Goal: Transaction & Acquisition: Purchase product/service

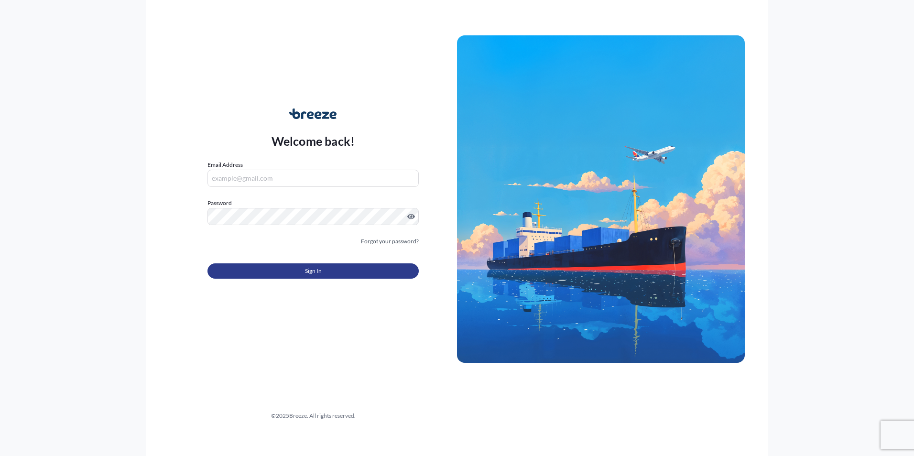
type input "[PERSON_NAME][EMAIL_ADDRESS][DOMAIN_NAME]"
click at [286, 266] on button "Sign In" at bounding box center [313, 270] width 211 height 15
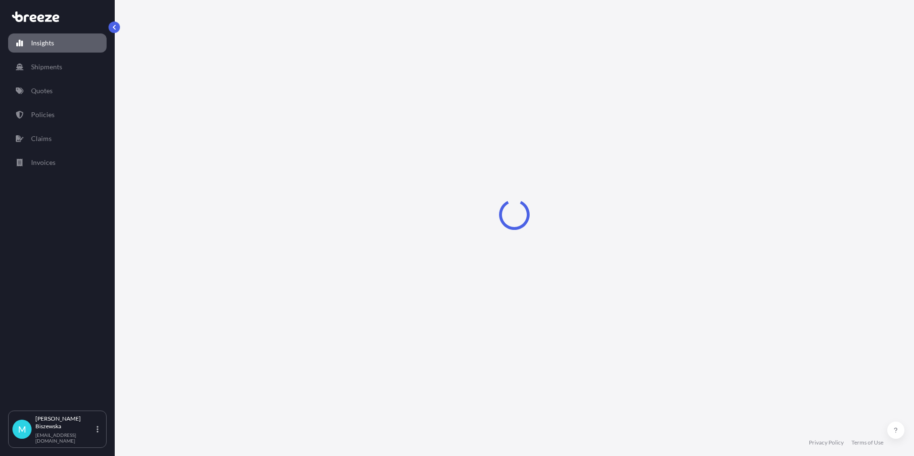
select select "2025"
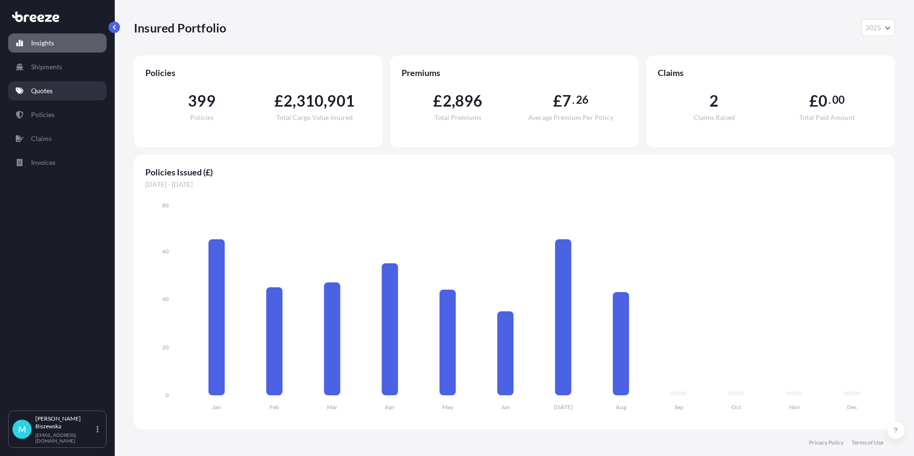
click at [46, 91] on p "Quotes" at bounding box center [42, 91] width 22 height 10
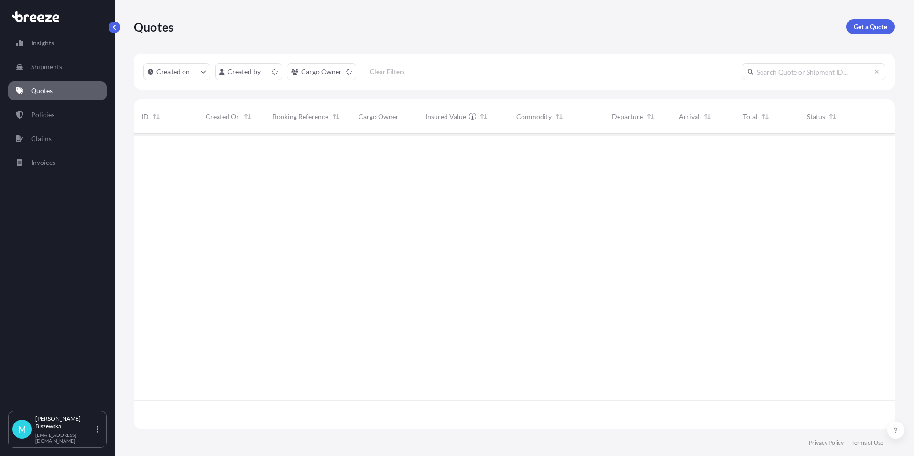
scroll to position [294, 754]
click at [875, 27] on p "Get a Quote" at bounding box center [870, 27] width 33 height 10
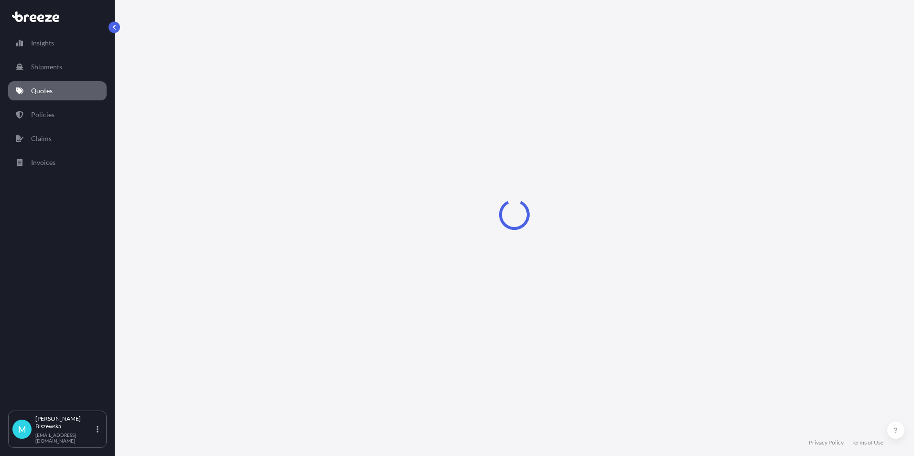
select select "Sea"
select select "1"
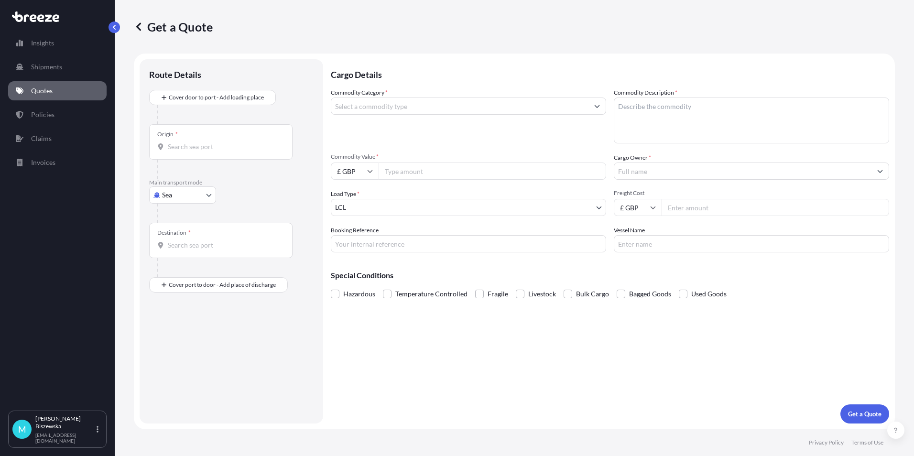
click at [196, 194] on body "Insights Shipments Quotes Policies Claims Invoices M [PERSON_NAME] [PERSON_NAME…" at bounding box center [457, 228] width 914 height 456
click at [195, 249] on div "Road" at bounding box center [182, 254] width 59 height 17
select select "Road"
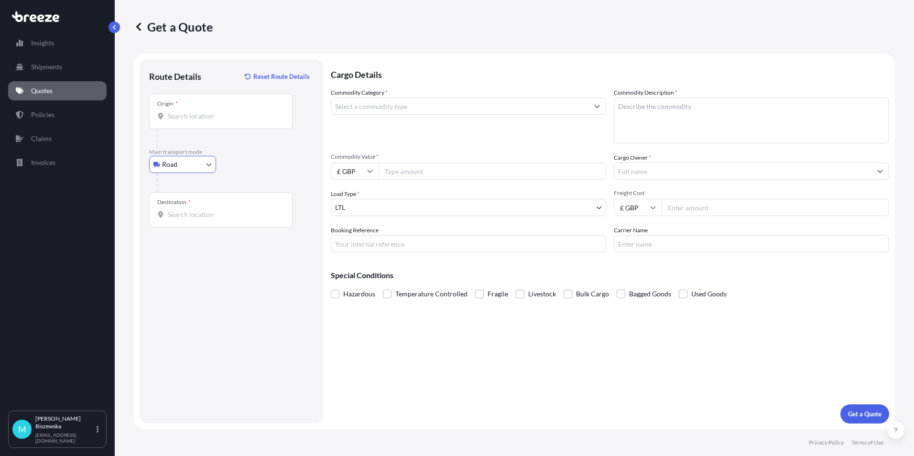
click at [253, 171] on div "Road Sea Air Road Rail" at bounding box center [231, 164] width 164 height 17
click at [188, 116] on input "Origin *" at bounding box center [224, 116] width 113 height 10
paste input "SW1Y 5JH"
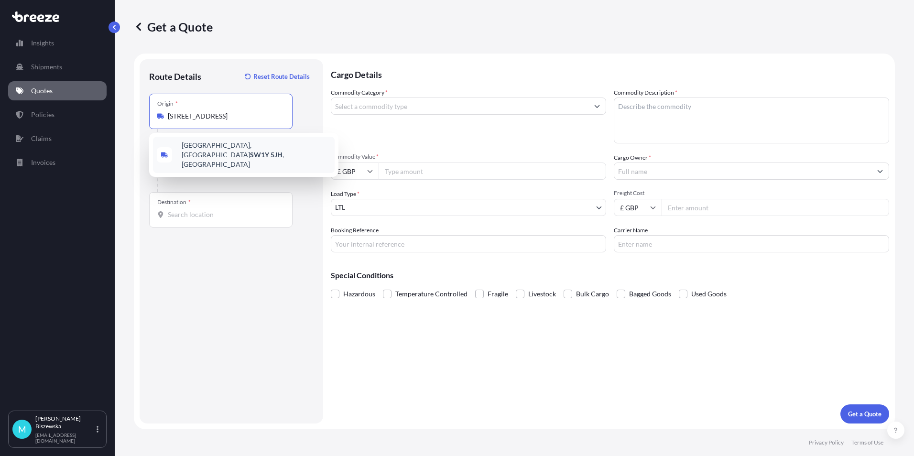
type input "[STREET_ADDRESS]"
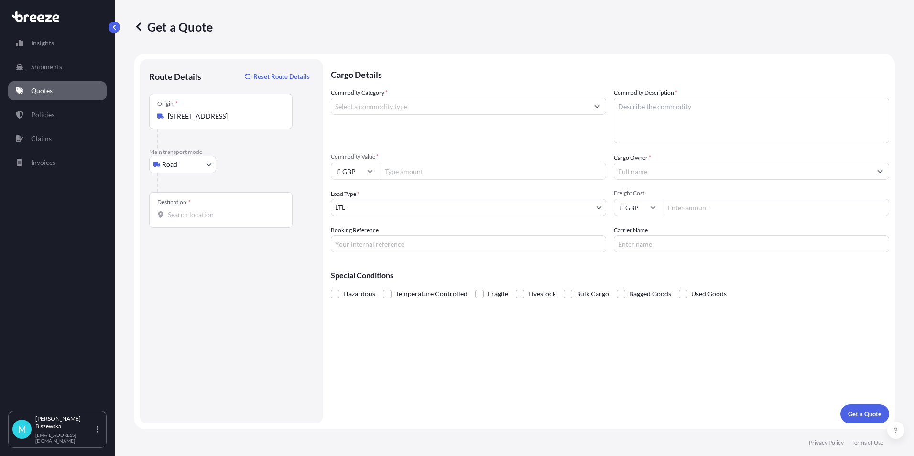
click at [260, 163] on div "Road Sea Air Road Rail" at bounding box center [231, 164] width 164 height 17
click at [173, 214] on input "Destination *" at bounding box center [224, 215] width 113 height 10
paste input "RG24 8GF"
click at [215, 252] on div "[STREET_ADDRESS]" at bounding box center [244, 248] width 182 height 27
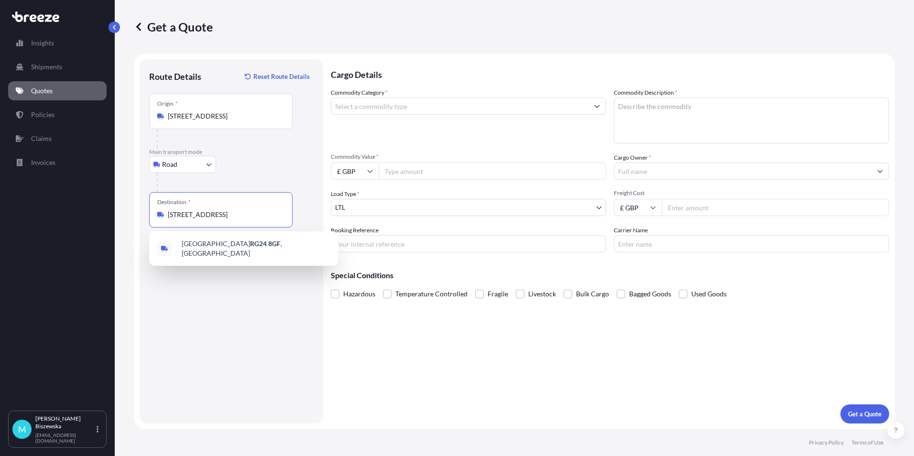
type input "[STREET_ADDRESS]"
click at [397, 350] on div "Cargo Details Commodity Category * Commodity Description * Commodity Value * £ …" at bounding box center [610, 241] width 558 height 364
click at [393, 106] on input "Commodity Category *" at bounding box center [459, 106] width 257 height 17
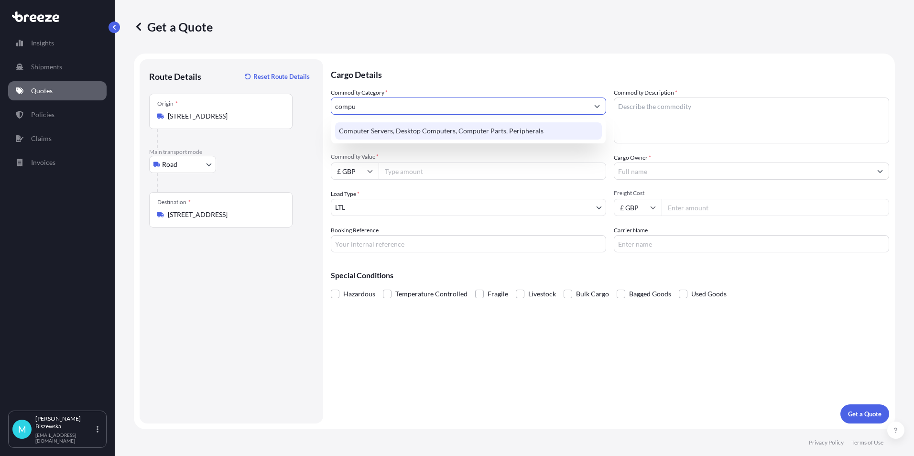
click at [397, 129] on div "Computer Servers, Desktop Computers, Computer Parts, Peripherals" at bounding box center [468, 130] width 267 height 17
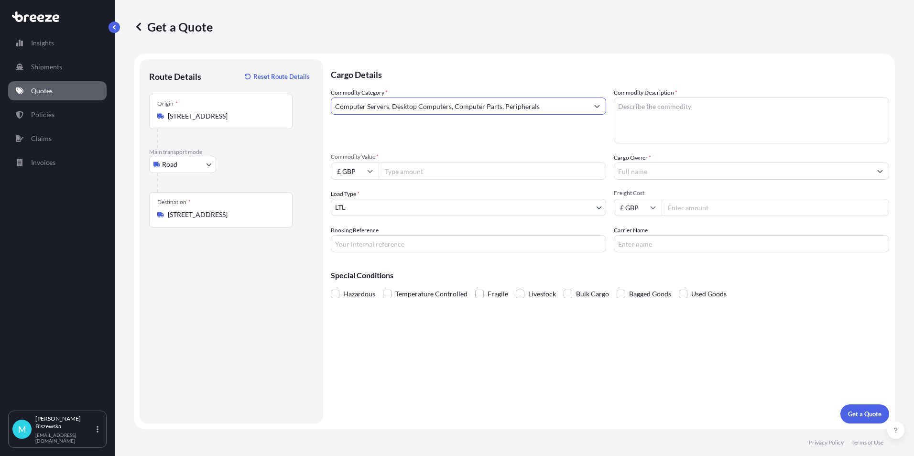
type input "Computer Servers, Desktop Computers, Computer Parts, Peripherals"
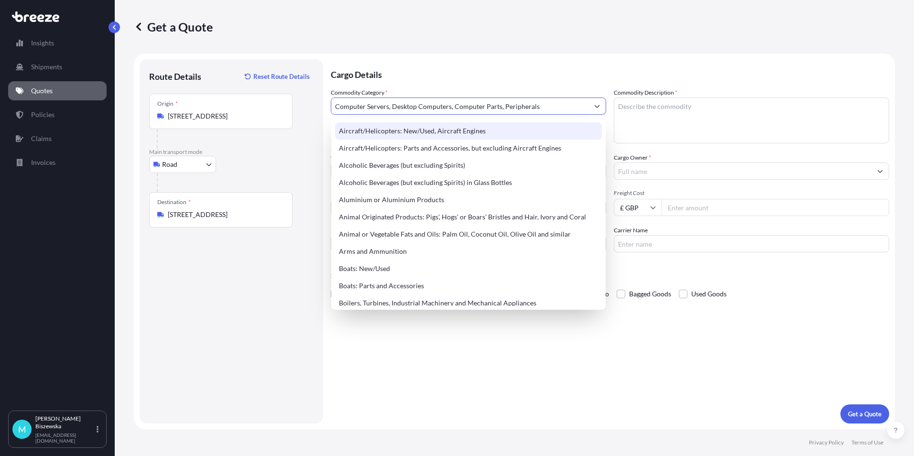
click at [398, 68] on p "Cargo Details" at bounding box center [610, 73] width 558 height 29
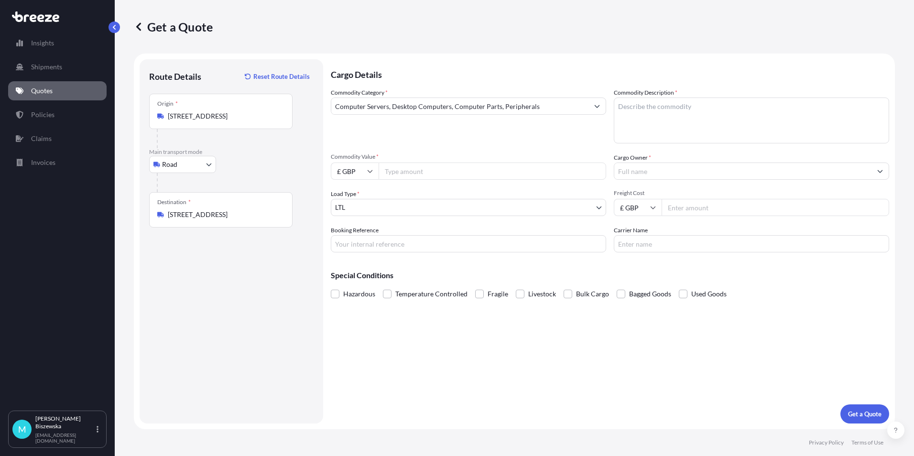
click at [408, 173] on input "Commodity Value *" at bounding box center [493, 171] width 228 height 17
type input "4000"
click at [420, 140] on div "Commodity Category * Computer Servers, Desktop Computers, Computer Parts, Perip…" at bounding box center [468, 115] width 275 height 55
click at [372, 241] on input "Booking Reference" at bounding box center [468, 243] width 275 height 17
paste input "2214441"
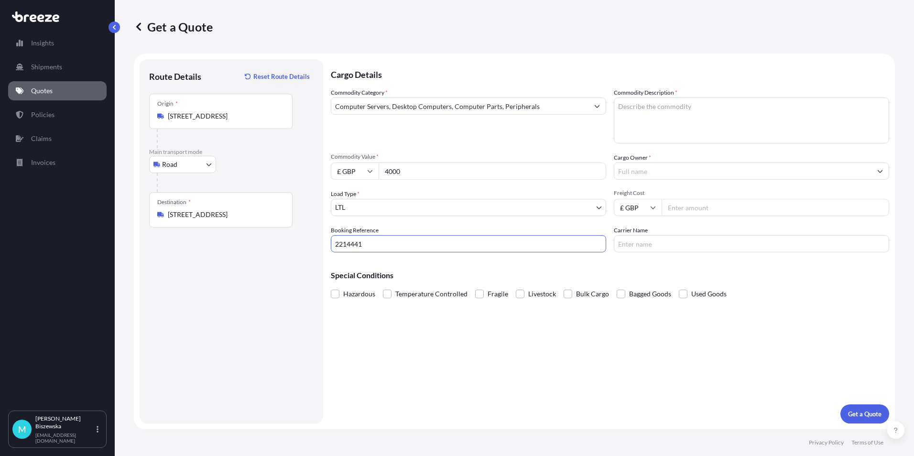
type input "2214441"
click at [407, 340] on div "Cargo Details Commodity Category * Computer Servers, Desktop Computers, Compute…" at bounding box center [610, 241] width 558 height 364
click at [642, 117] on textarea "Commodity Description *" at bounding box center [751, 121] width 275 height 46
paste textarea "Computer Equipment"
type textarea "Computer Equipment"
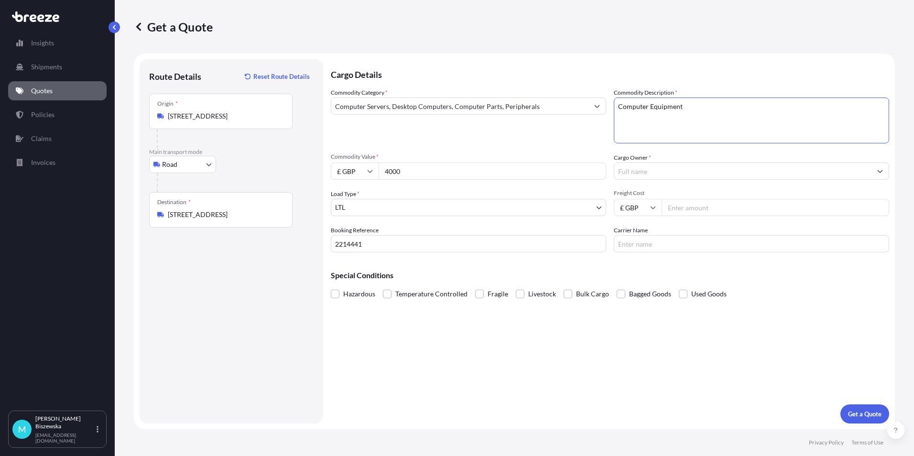
click at [588, 140] on div "Commodity Category * Computer Servers, Desktop Computers, Computer Parts, Perip…" at bounding box center [468, 115] width 275 height 55
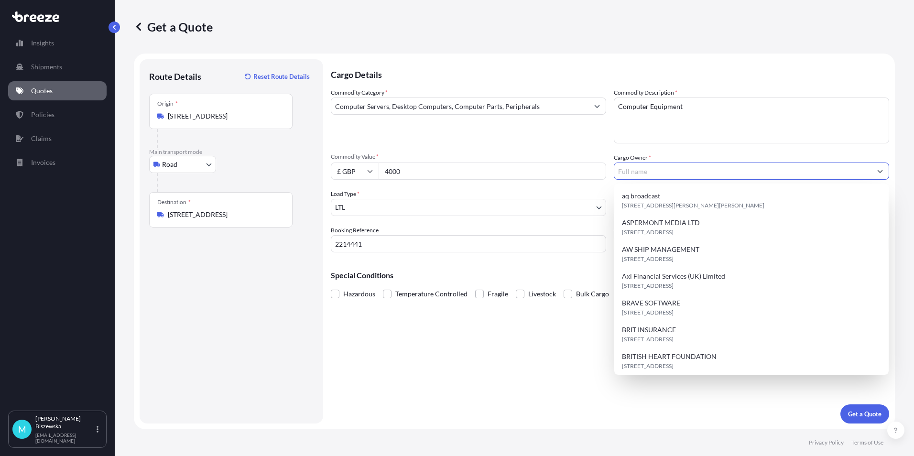
click at [671, 166] on input "Cargo Owner *" at bounding box center [742, 171] width 257 height 17
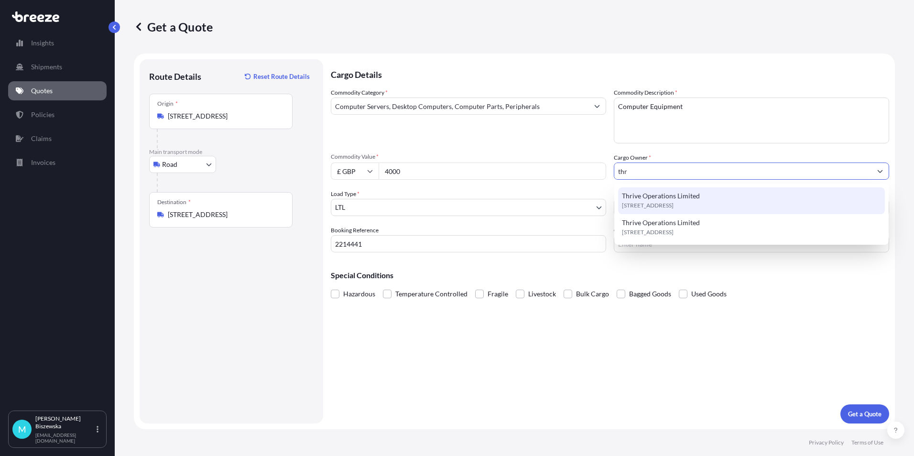
click at [662, 194] on span "Thrive Operations Limited" at bounding box center [661, 196] width 78 height 10
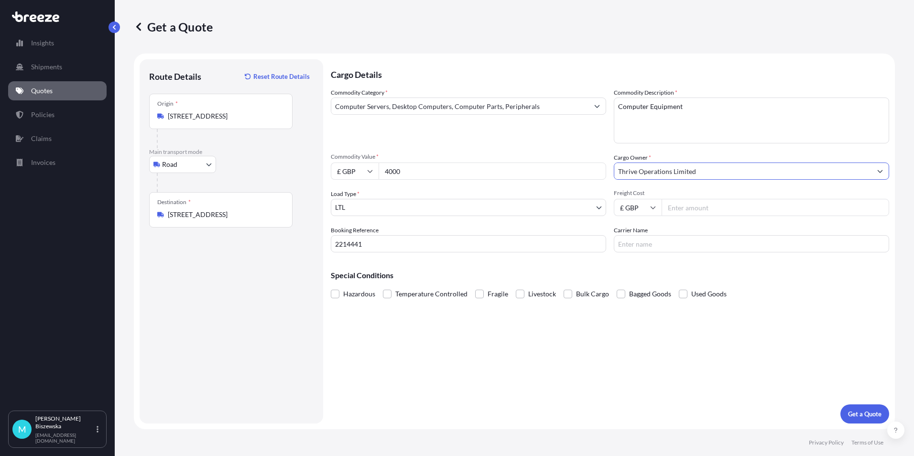
type input "Thrive Operations Limited"
click at [570, 143] on div "Commodity Category * Computer Servers, Desktop Computers, Computer Parts, Perip…" at bounding box center [468, 115] width 275 height 55
click at [689, 210] on input "Freight Cost" at bounding box center [776, 207] width 228 height 17
type input "14.75"
click at [670, 264] on div "Special Conditions Hazardous Temperature Controlled Fragile Livestock Bulk Carg…" at bounding box center [610, 280] width 558 height 41
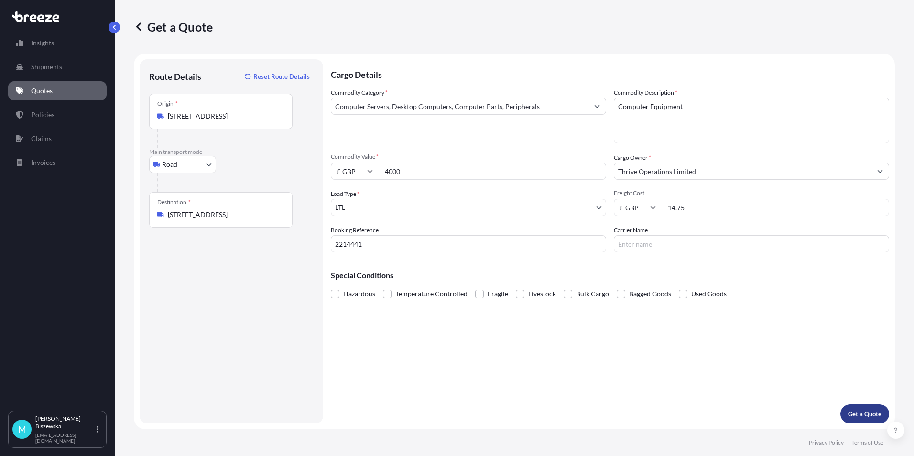
click at [864, 416] on p "Get a Quote" at bounding box center [864, 414] width 33 height 10
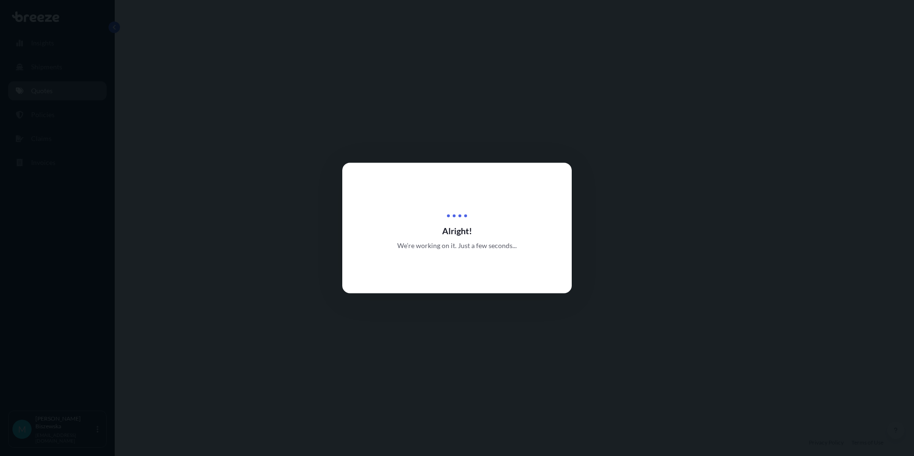
select select "Road"
select select "1"
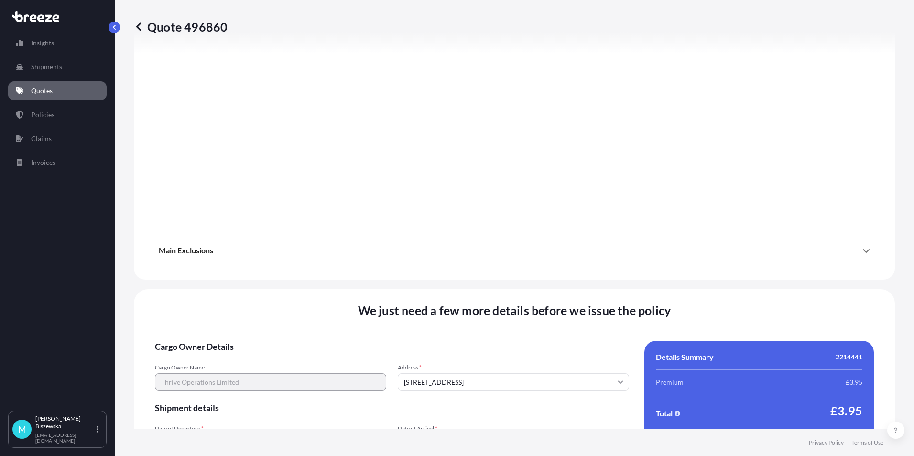
scroll to position [1062, 0]
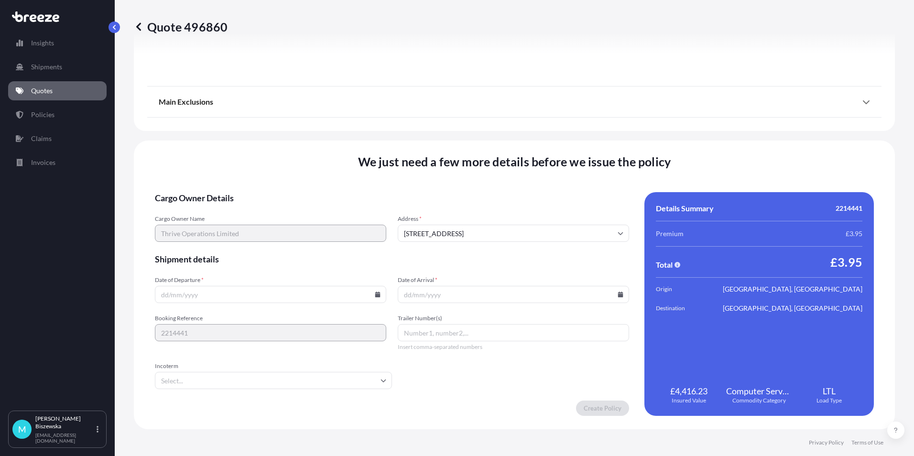
click at [375, 293] on icon at bounding box center [377, 295] width 5 height 6
click at [273, 207] on button "14" at bounding box center [269, 209] width 15 height 15
type input "[DATE]"
click at [618, 295] on icon at bounding box center [620, 295] width 5 height 6
click at [534, 208] on button "15" at bounding box center [532, 209] width 15 height 15
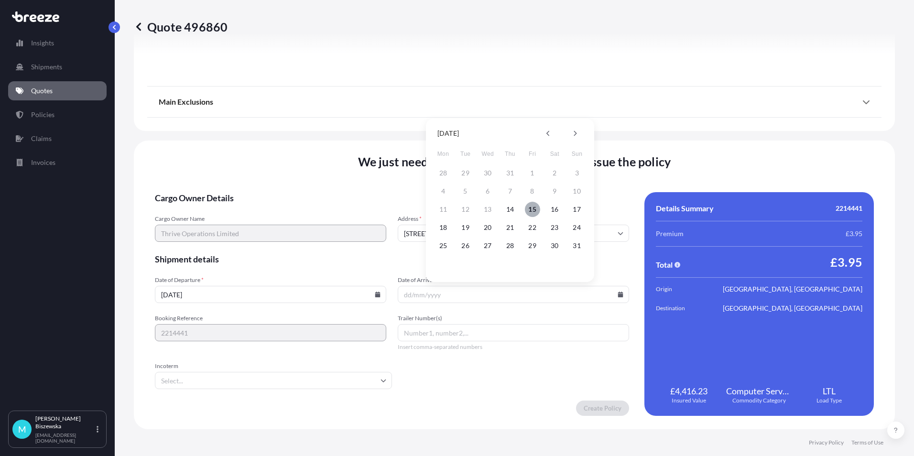
type input "[DATE]"
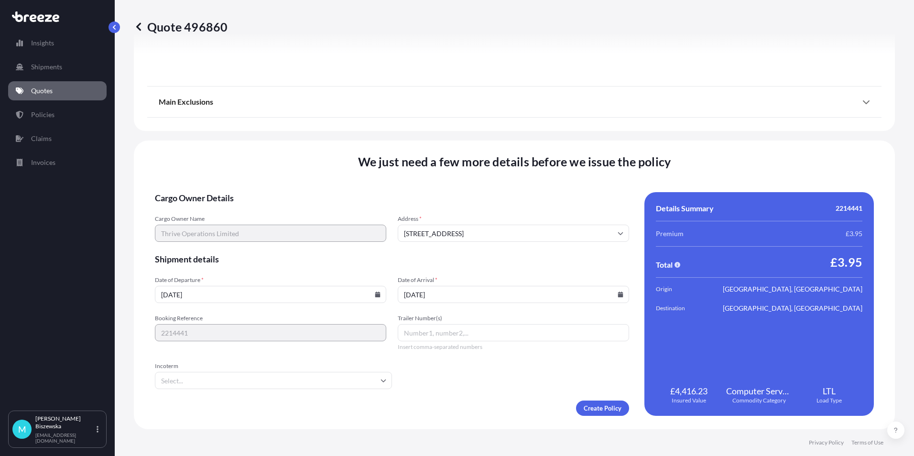
click at [488, 383] on form "Cargo Owner Details Cargo Owner Name Thrive Operations Limited Address * [GEOGR…" at bounding box center [392, 304] width 474 height 224
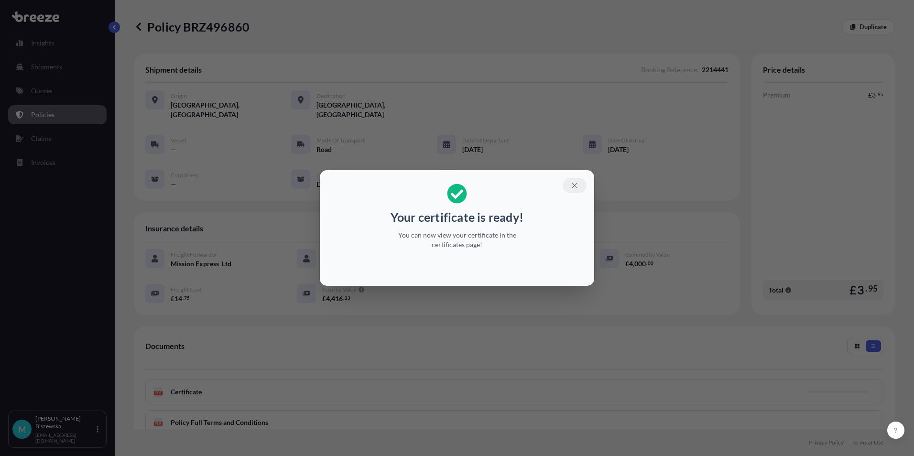
click at [572, 187] on icon "button" at bounding box center [574, 185] width 9 height 9
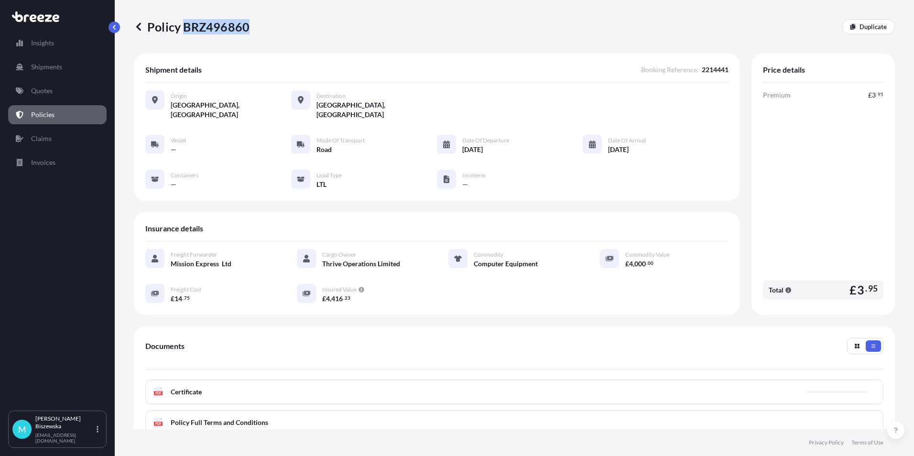
drag, startPoint x: 185, startPoint y: 25, endPoint x: 245, endPoint y: 33, distance: 60.7
click at [245, 33] on p "Policy BRZ496860" at bounding box center [192, 26] width 116 height 15
drag, startPoint x: 245, startPoint y: 33, endPoint x: 233, endPoint y: 23, distance: 16.0
copy p "BRZ496860"
